Goal: Task Accomplishment & Management: Manage account settings

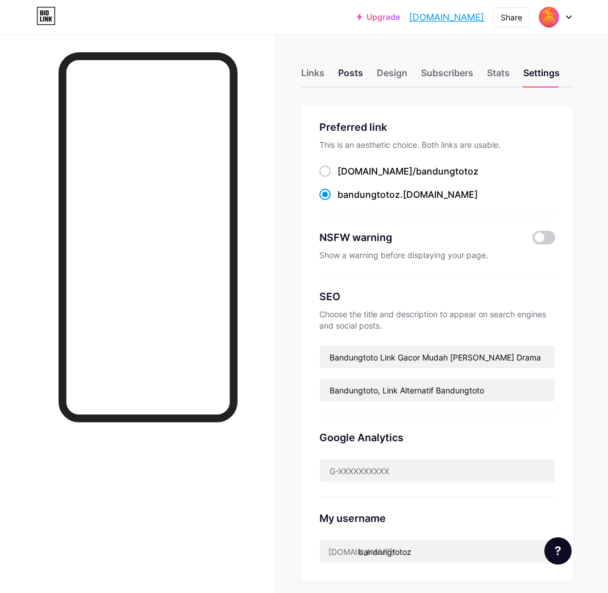
click at [363, 71] on div "Posts" at bounding box center [350, 76] width 25 height 20
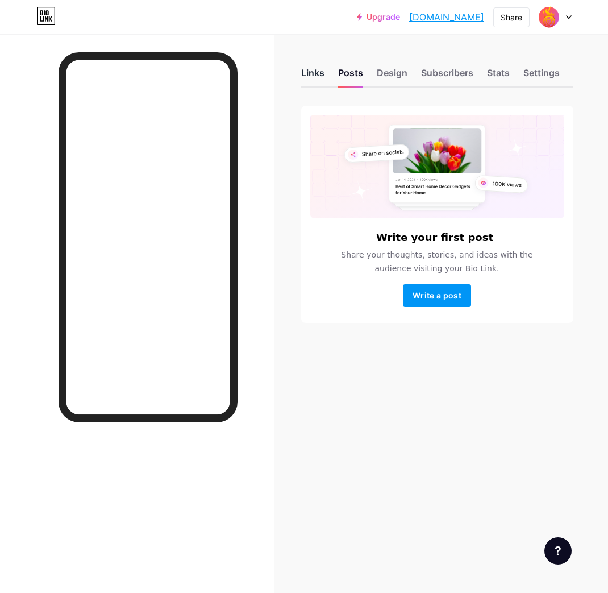
click at [319, 77] on div "Links" at bounding box center [312, 76] width 23 height 20
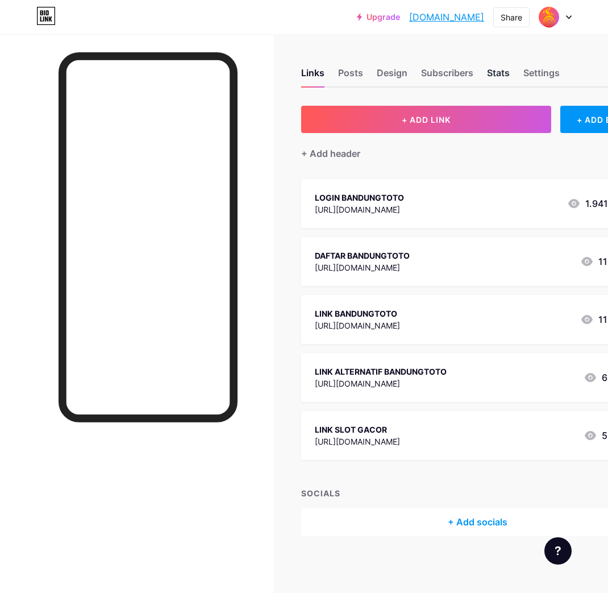
click at [500, 72] on div "Stats" at bounding box center [498, 76] width 23 height 20
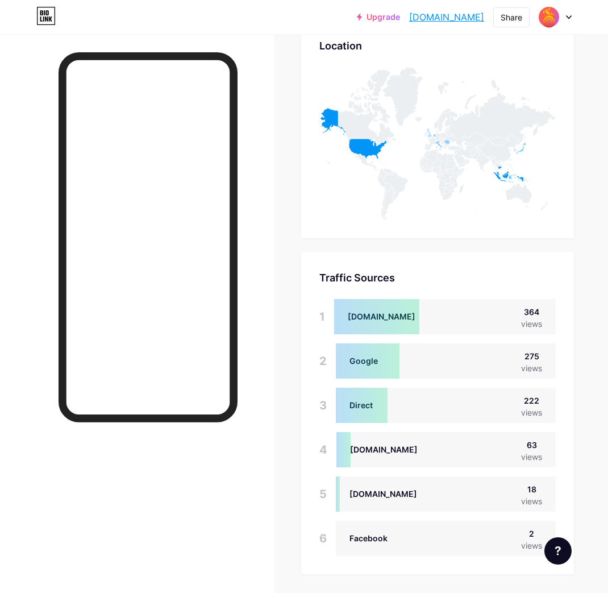
scroll to position [695, 0]
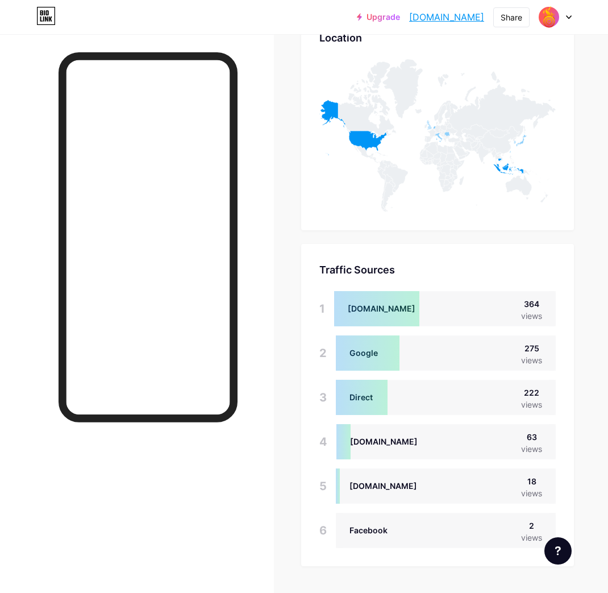
drag, startPoint x: 591, startPoint y: 98, endPoint x: 535, endPoint y: 107, distance: 57.0
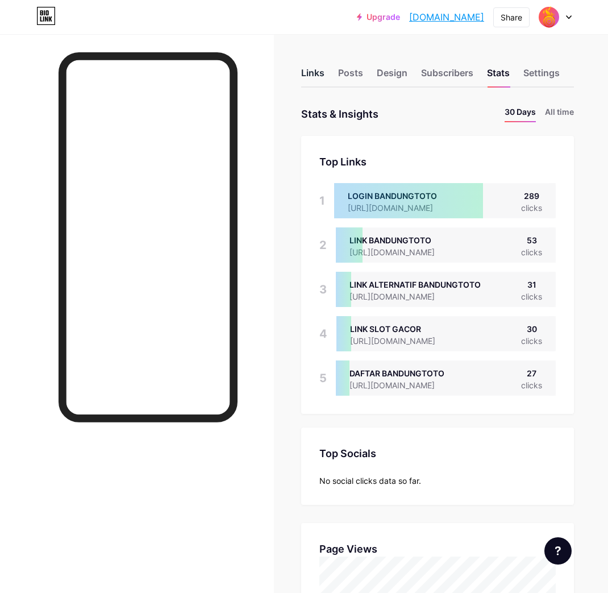
click at [319, 77] on div "Links" at bounding box center [312, 76] width 23 height 20
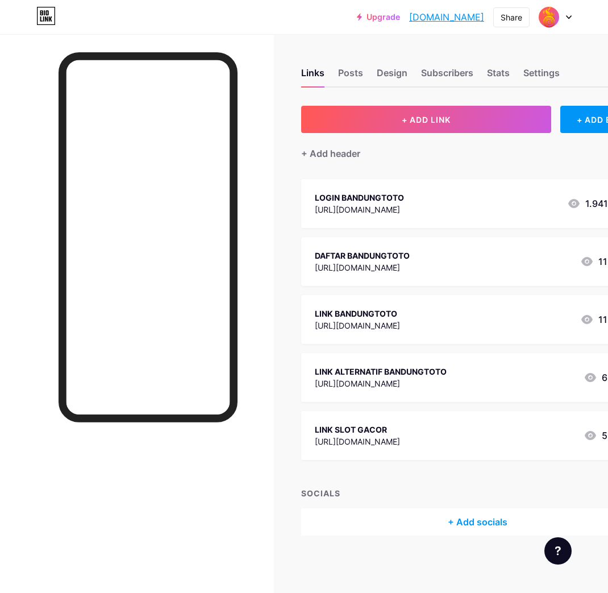
scroll to position [9, 0]
click at [502, 66] on div "Stats" at bounding box center [498, 76] width 23 height 20
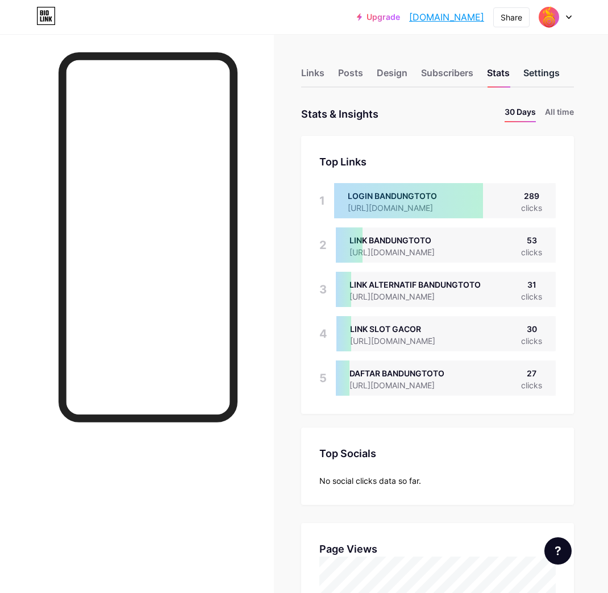
click at [542, 78] on div "Settings" at bounding box center [541, 76] width 36 height 20
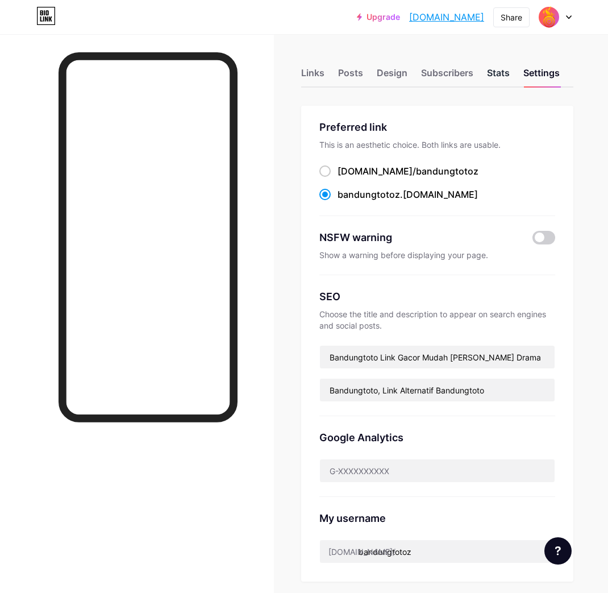
click at [498, 76] on div "Stats" at bounding box center [498, 76] width 23 height 20
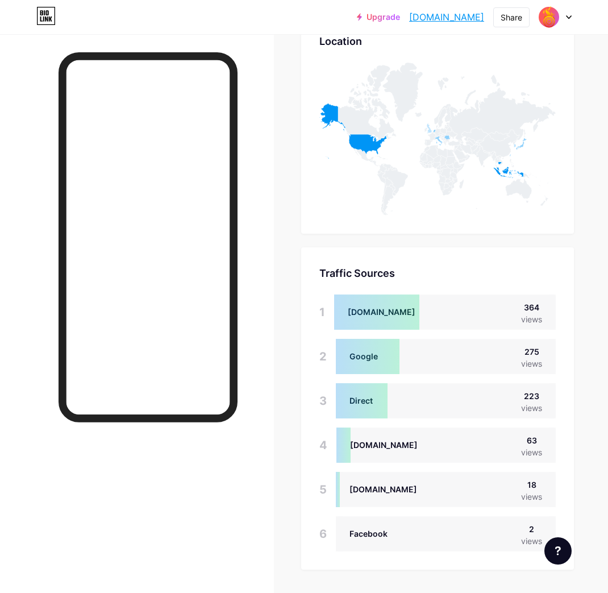
scroll to position [695, 0]
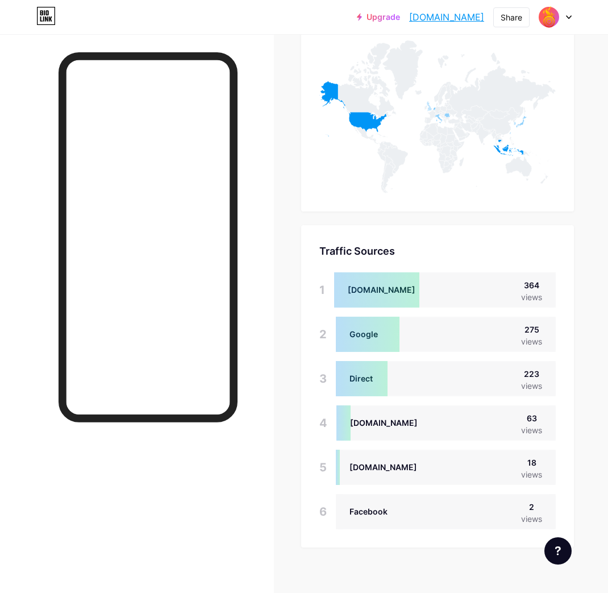
scroll to position [724, 0]
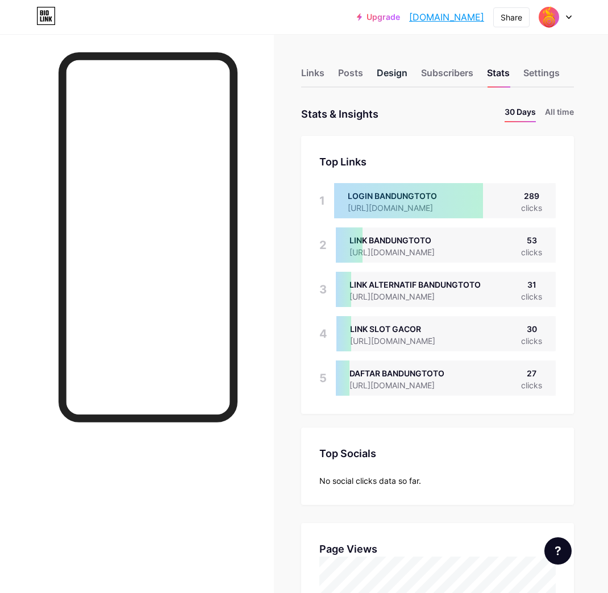
click at [391, 78] on div "Design" at bounding box center [392, 76] width 31 height 20
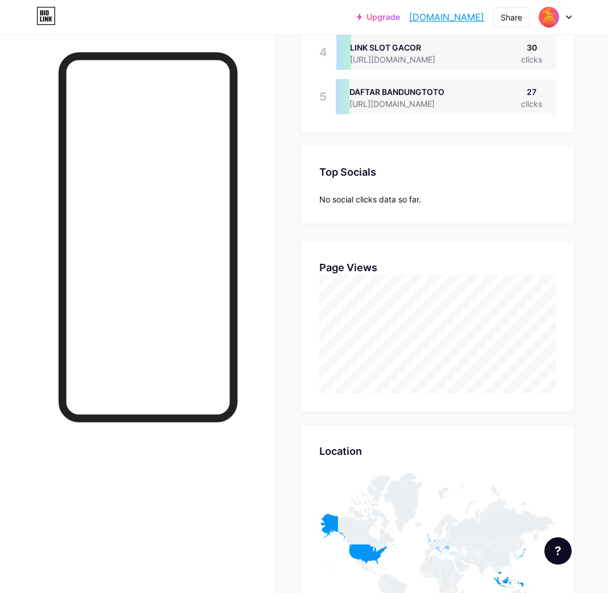
scroll to position [574, 0]
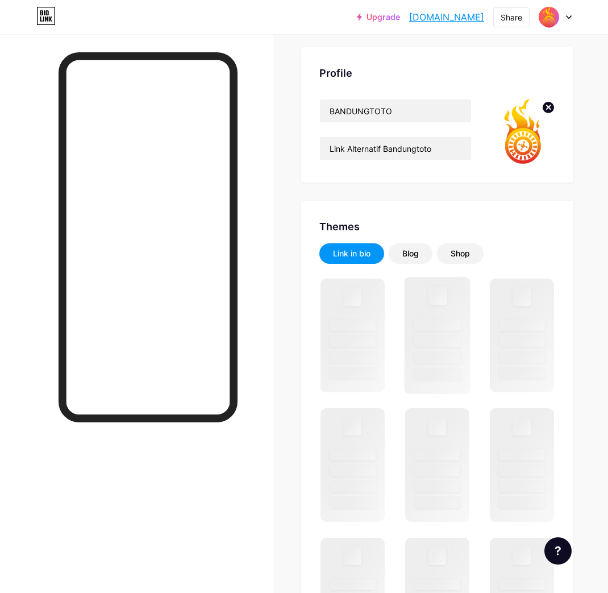
scroll to position [41, 0]
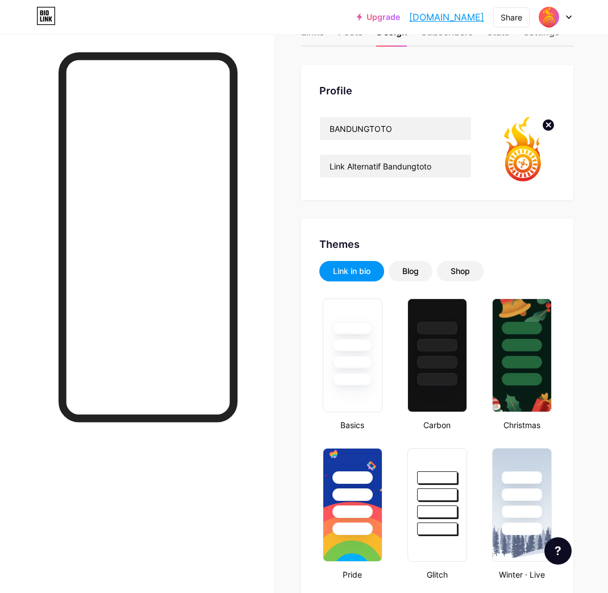
type input "#85ff7a"
type input "#000000"
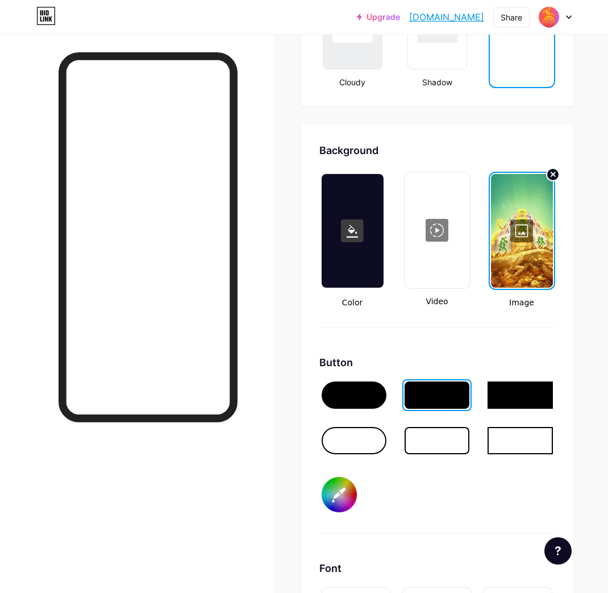
scroll to position [1493, 0]
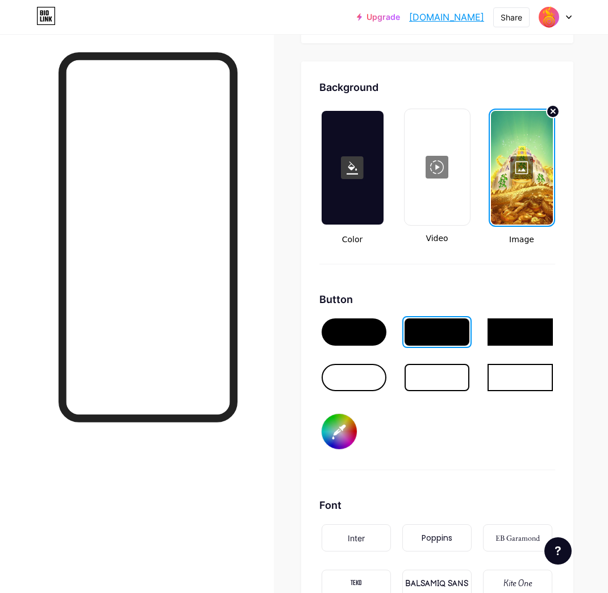
click at [373, 368] on div at bounding box center [354, 377] width 65 height 27
click at [451, 331] on div at bounding box center [437, 331] width 65 height 27
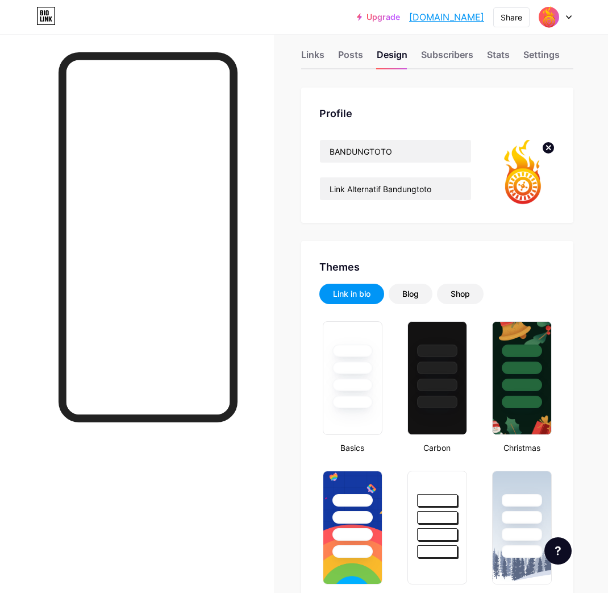
scroll to position [0, 0]
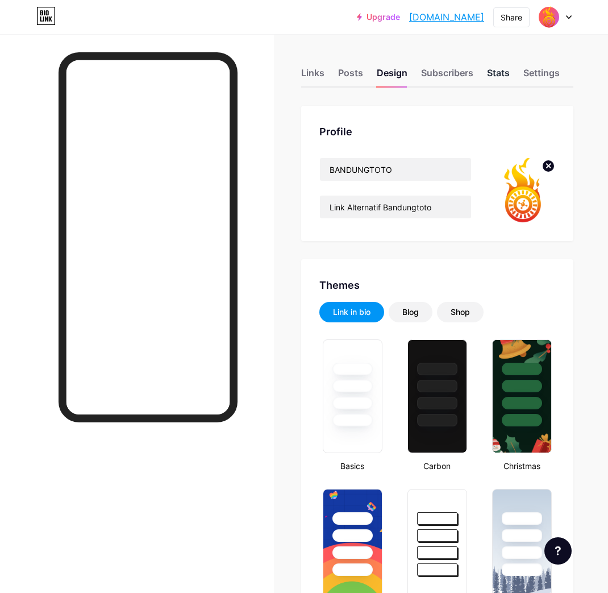
click at [496, 76] on div "Stats" at bounding box center [498, 76] width 23 height 20
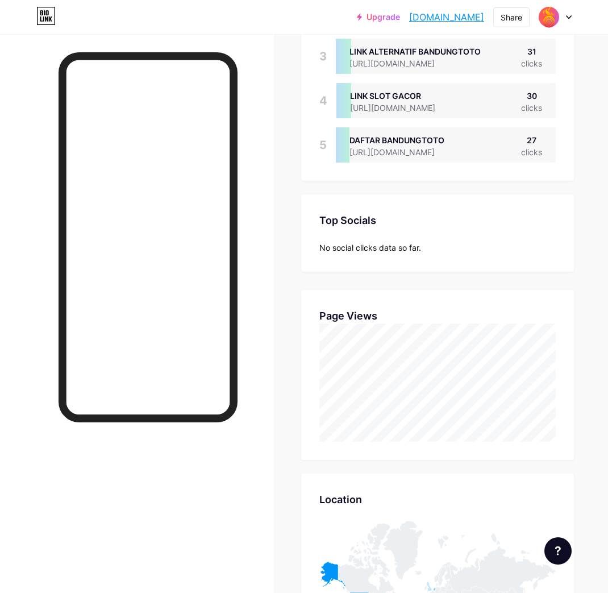
scroll to position [442, 0]
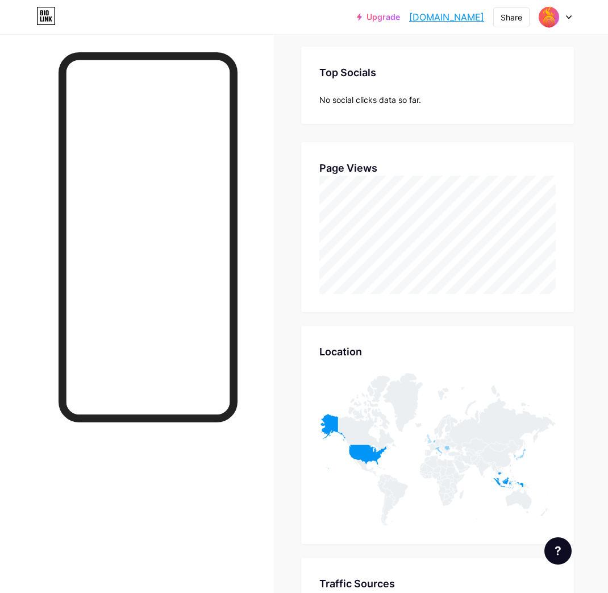
scroll to position [695, 0]
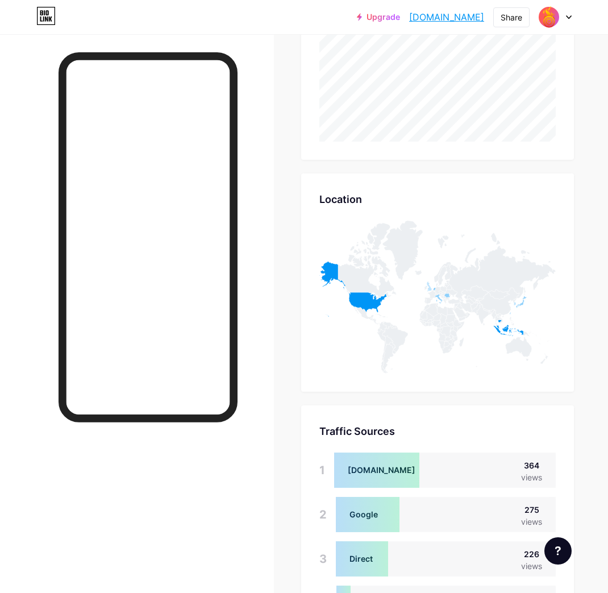
scroll to position [315, 0]
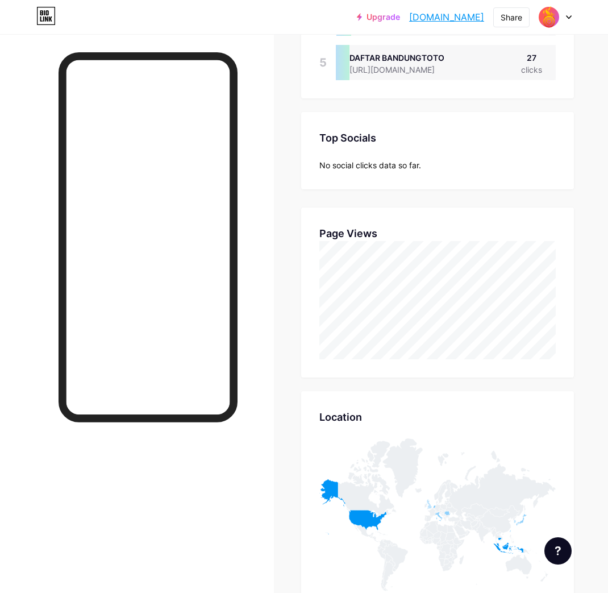
click at [592, 81] on div "Links Posts Design Subscribers Stats Settings Stats & Insights Page Stats 30 Da…" at bounding box center [311, 360] width 622 height 1283
